Goal: Task Accomplishment & Management: Manage account settings

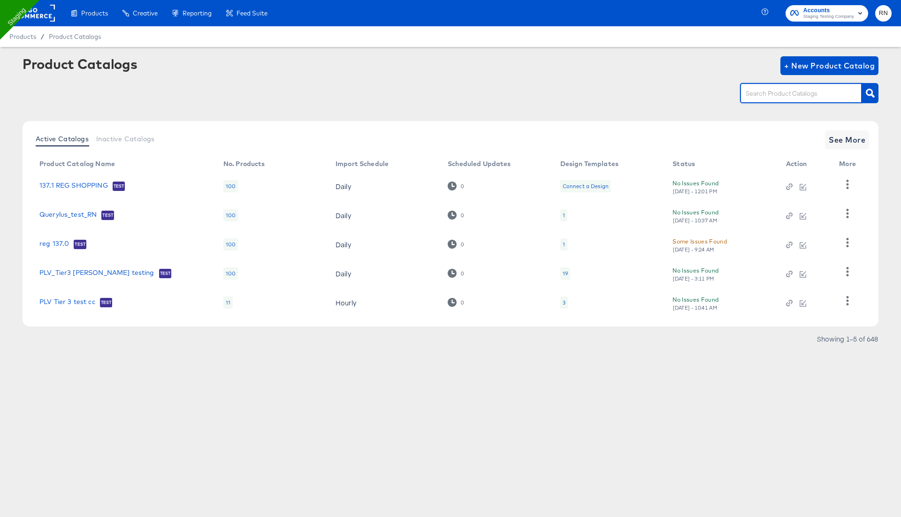
click at [771, 91] on input "text" at bounding box center [793, 93] width 100 height 11
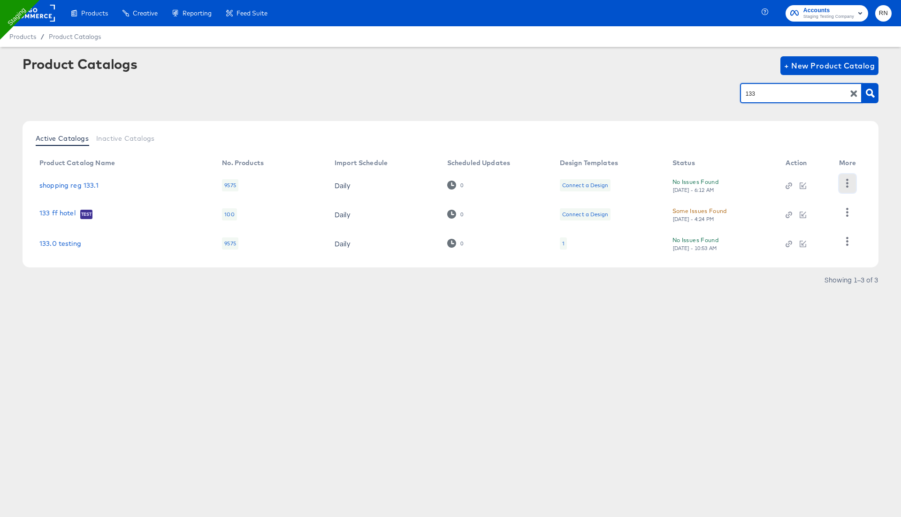
click at [851, 186] on button "button" at bounding box center [847, 183] width 16 height 19
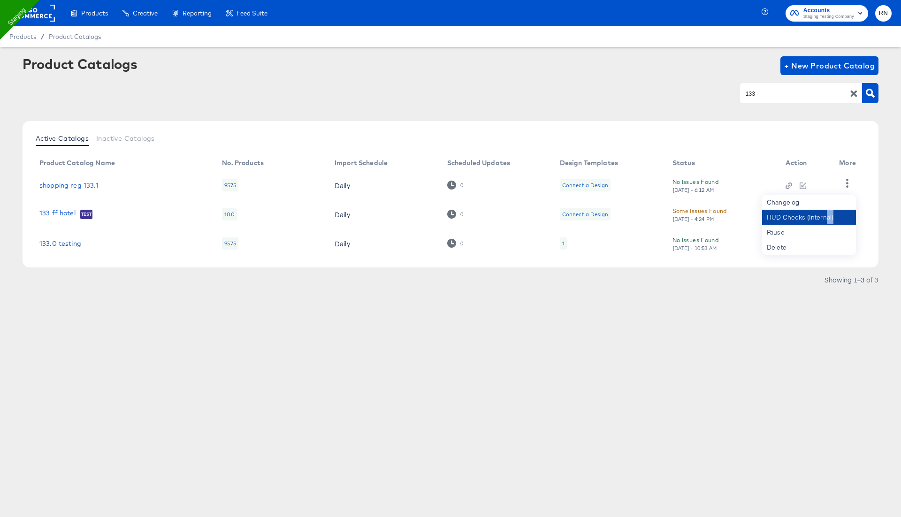
click at [825, 224] on div "HUD Checks (Internal)" at bounding box center [809, 217] width 94 height 15
click at [727, 344] on div "Products Creative Reporting Feed Suite Accounts Staging Testing Company RN Prod…" at bounding box center [450, 258] width 901 height 517
click at [845, 214] on icon "button" at bounding box center [846, 212] width 9 height 9
click at [827, 262] on div "Active Catalogs Inactive Catalogs Product Catalog Name No. Products Import Sche…" at bounding box center [451, 194] width 856 height 146
click at [843, 238] on icon "button" at bounding box center [846, 241] width 9 height 9
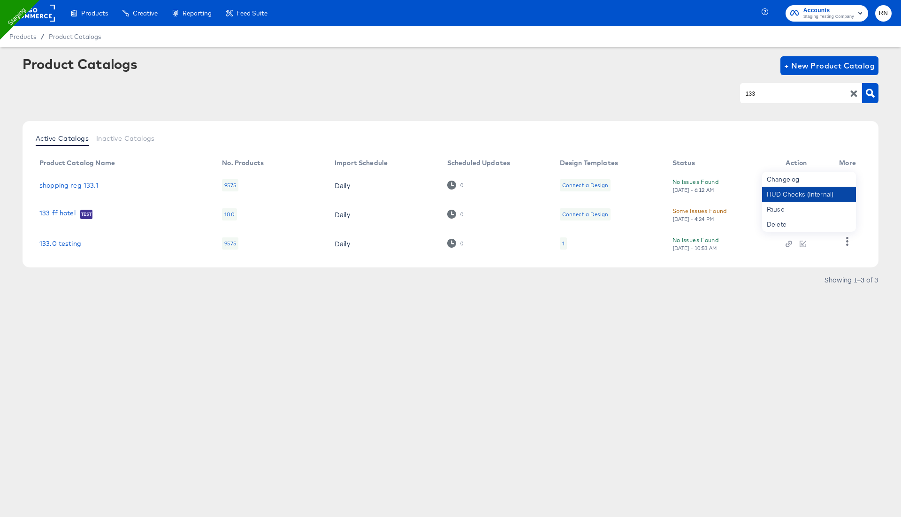
click at [815, 195] on div "HUD Checks (Internal)" at bounding box center [809, 194] width 94 height 15
drag, startPoint x: 759, startPoint y: 95, endPoint x: 704, endPoint y: 96, distance: 55.8
click at [704, 95] on div "133" at bounding box center [451, 93] width 856 height 21
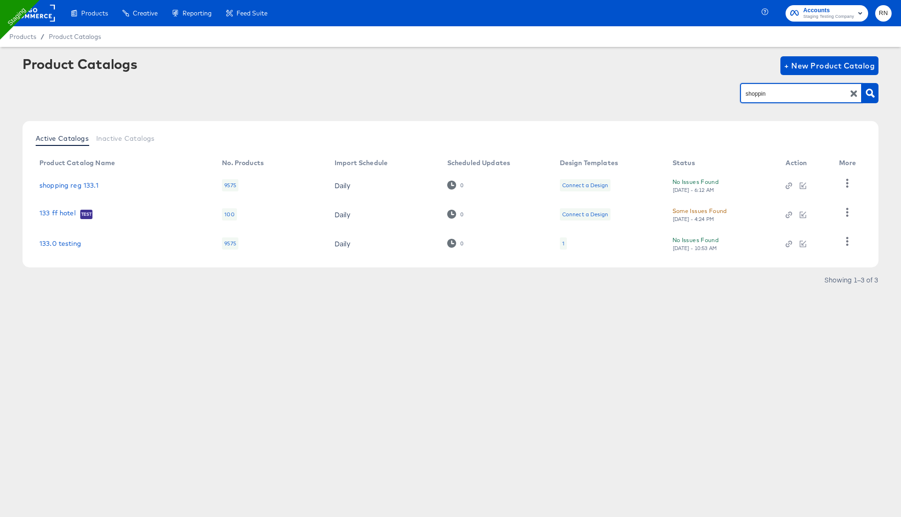
type input "shopping"
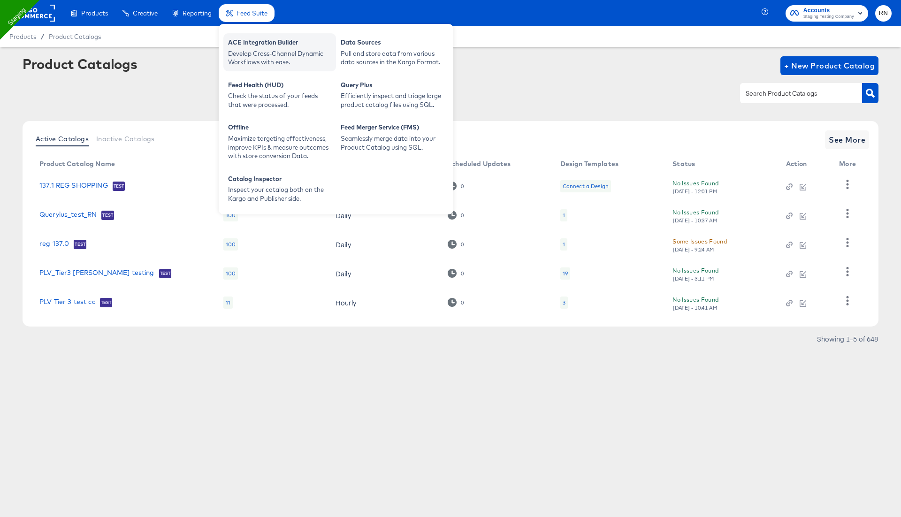
click at [271, 67] on div "ACE Integration Builder Develop Cross-Channel Dynamic Workflows with ease." at bounding box center [279, 52] width 113 height 38
click at [272, 53] on div "Develop Cross-Channel Dynamic Workflows with ease." at bounding box center [279, 57] width 103 height 17
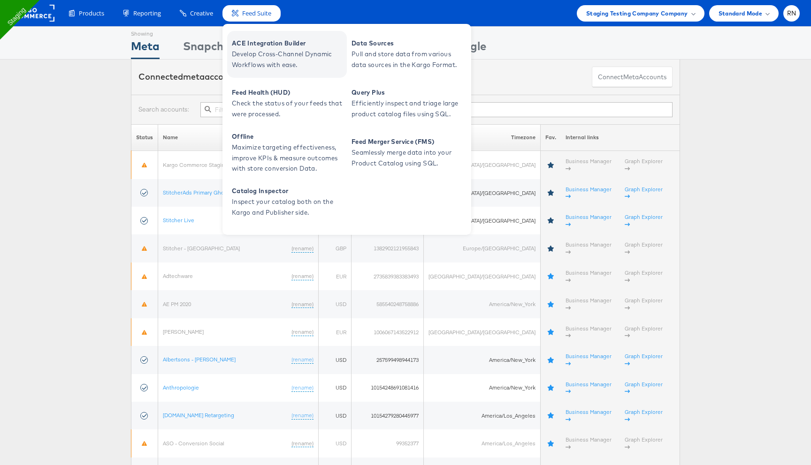
click at [256, 68] on span "Develop Cross-Channel Dynamic Workflows with ease." at bounding box center [288, 60] width 113 height 22
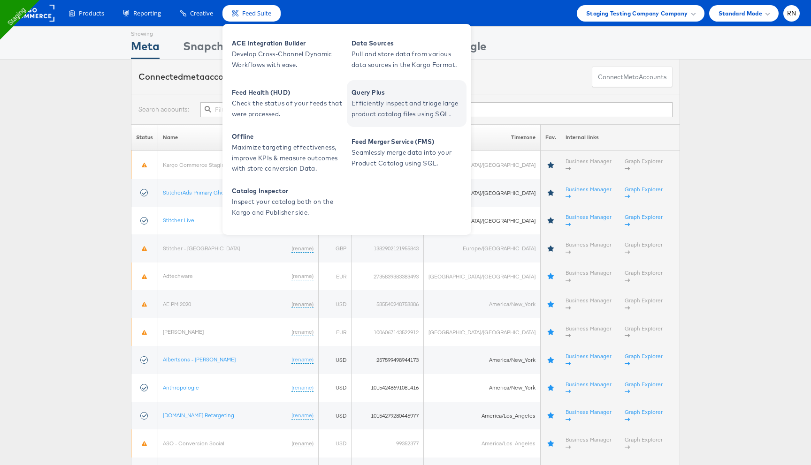
click at [372, 104] on span "Efficiently inspect and triage large product catalog files using SQL." at bounding box center [407, 109] width 113 height 22
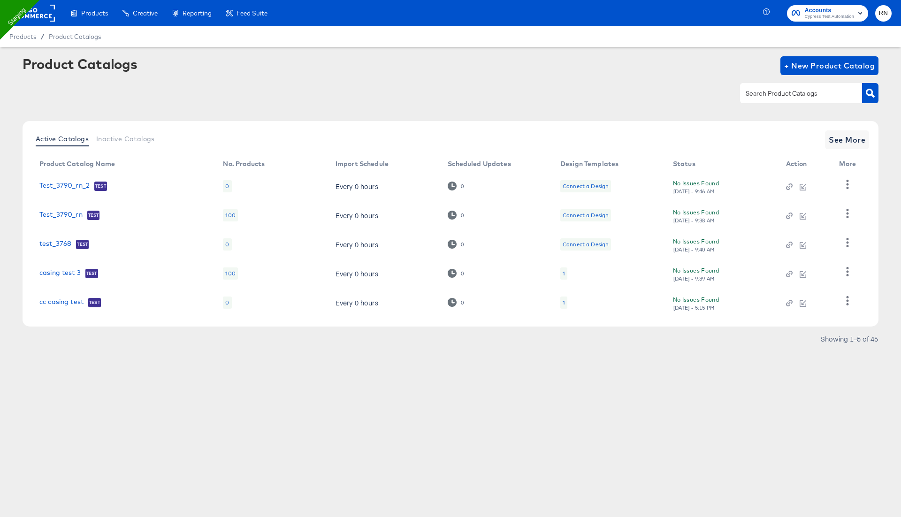
click at [818, 10] on span "Accounts" at bounding box center [828, 11] width 49 height 10
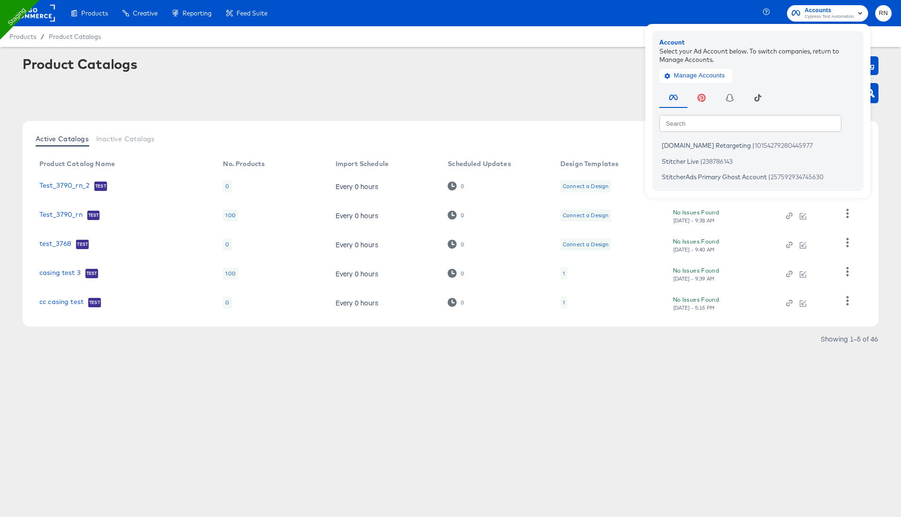
click at [41, 14] on rect at bounding box center [33, 13] width 43 height 17
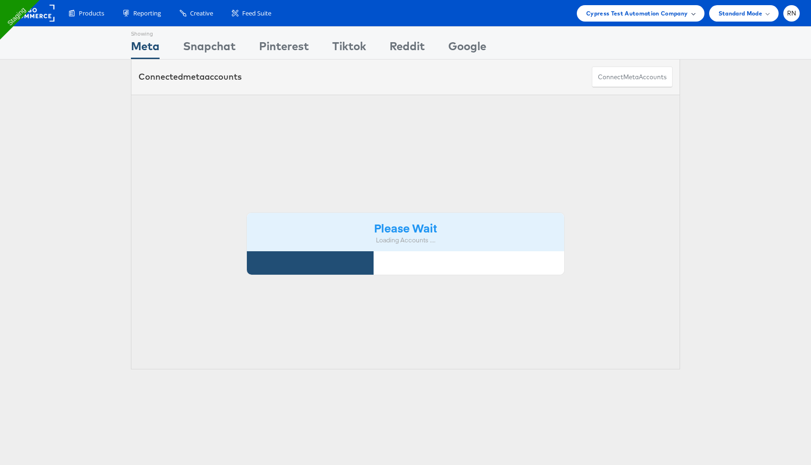
click at [687, 16] on div "Cypress Test Automation Company" at bounding box center [640, 13] width 109 height 10
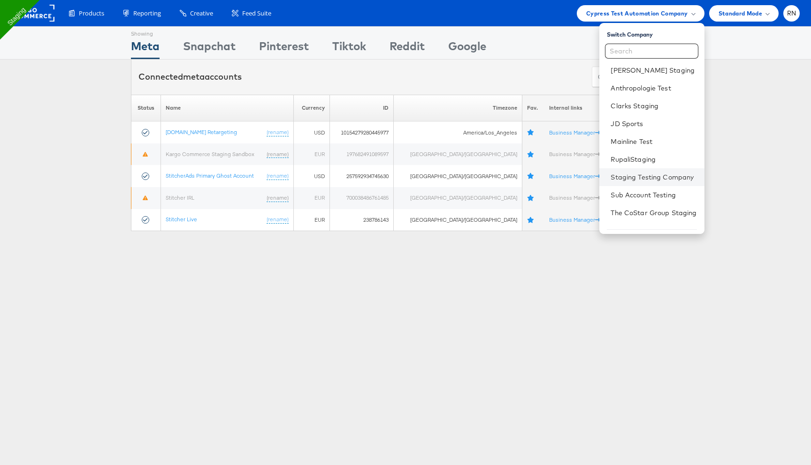
click at [638, 182] on li "Staging Testing Company" at bounding box center [651, 177] width 105 height 18
click at [639, 179] on link "Staging Testing Company" at bounding box center [653, 177] width 86 height 9
